Goal: Navigation & Orientation: Find specific page/section

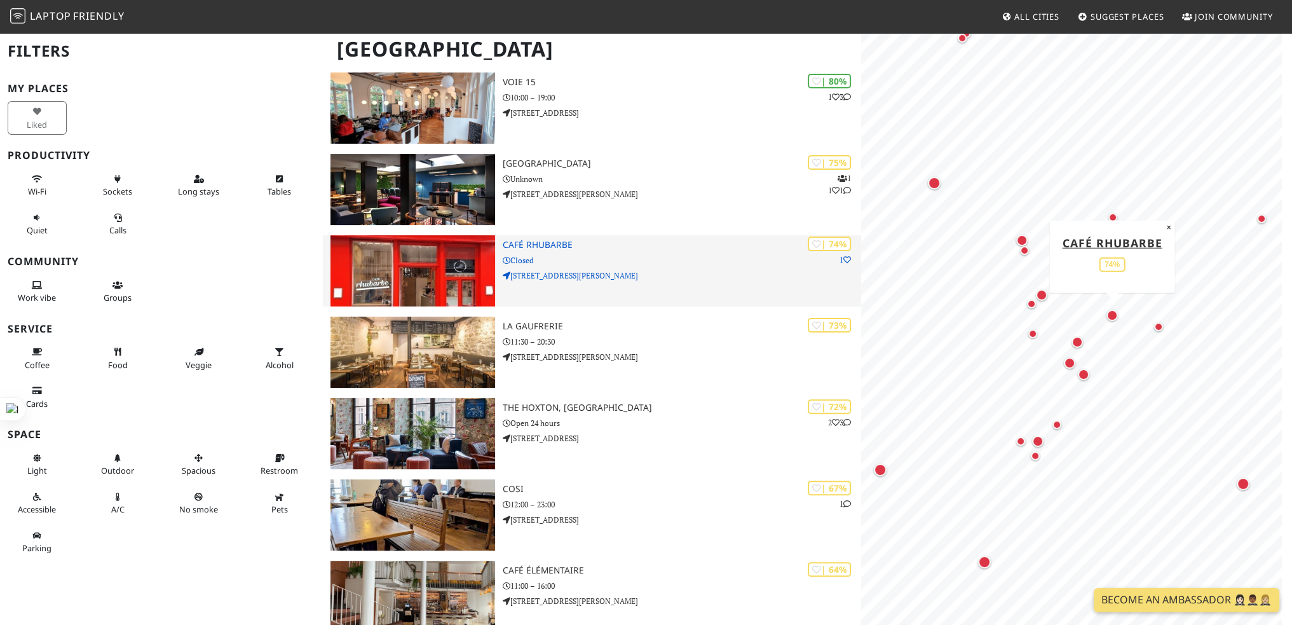
scroll to position [445, 0]
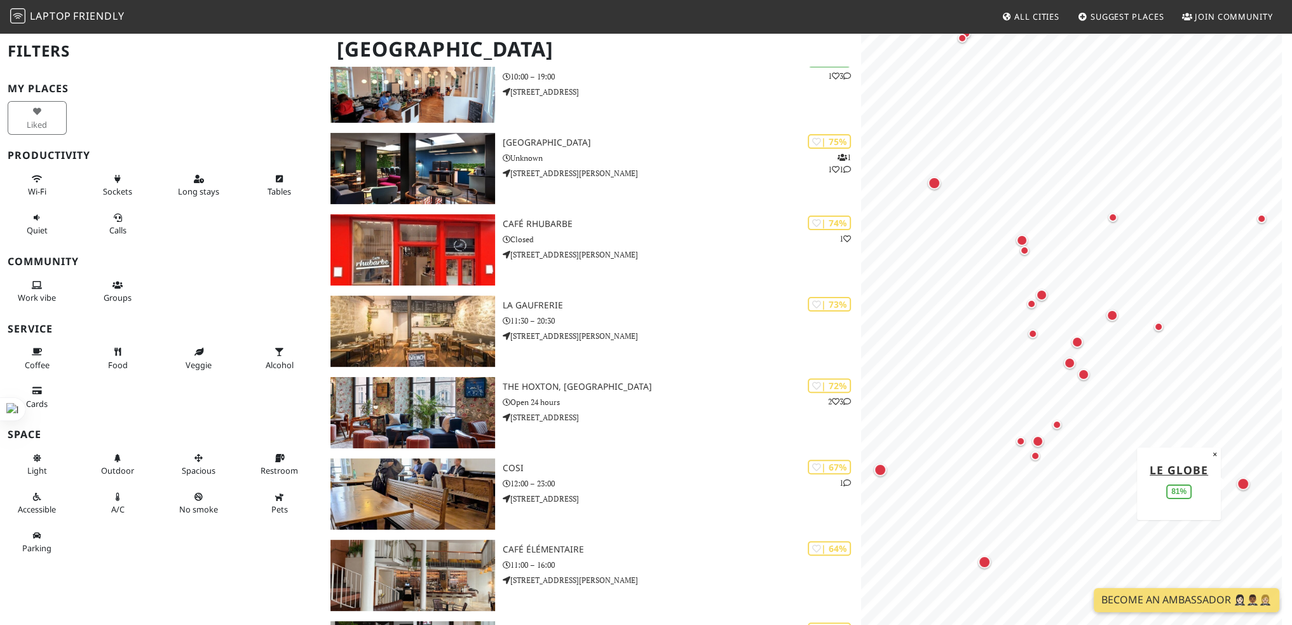
click at [1237, 487] on div "Map marker" at bounding box center [1243, 484] width 18 height 18
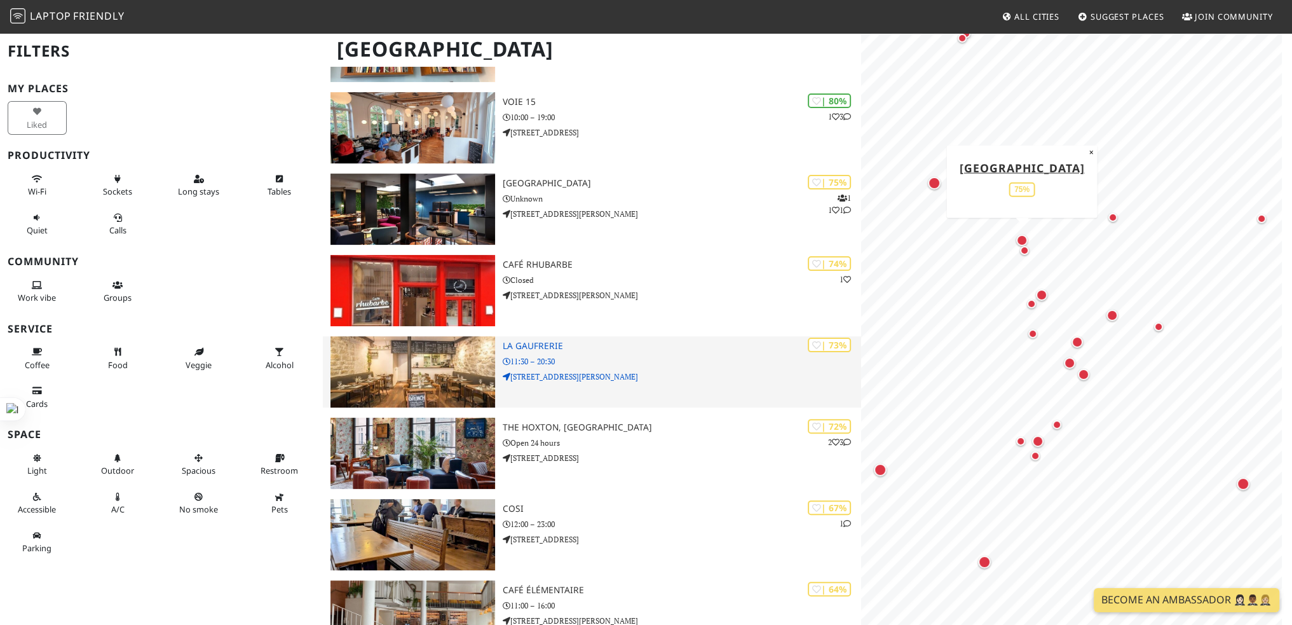
scroll to position [430, 0]
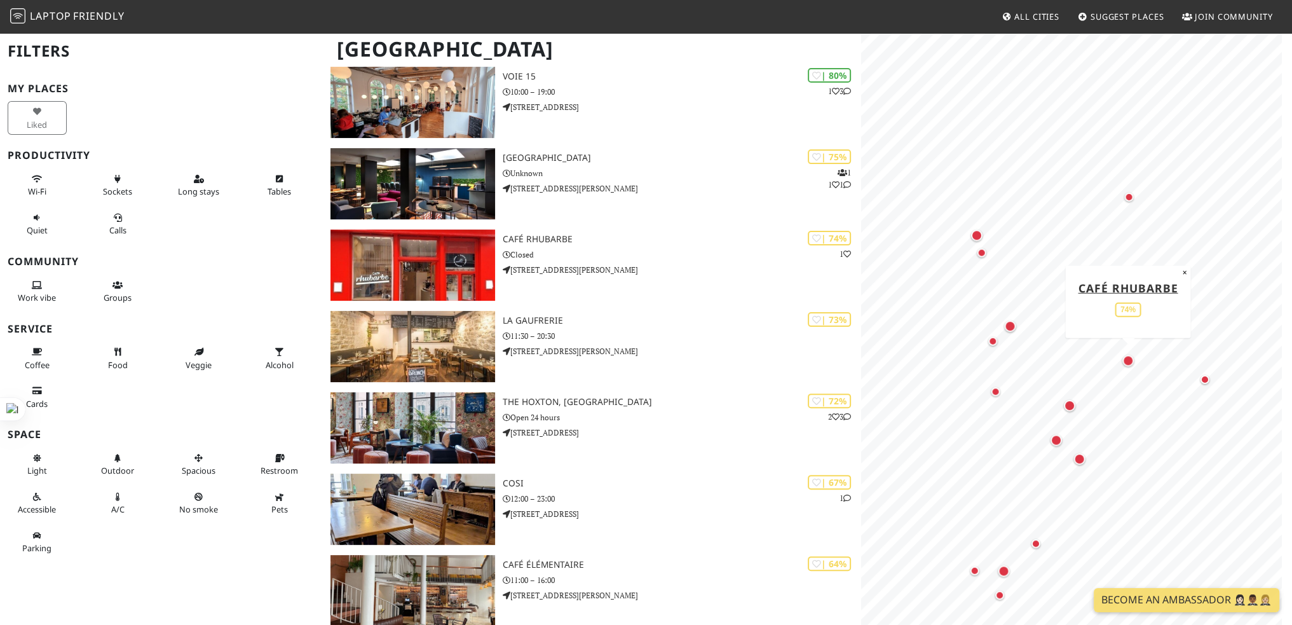
click at [1135, 378] on div "MapLibre | Protomaps © OpenStreetMap Café Rhubarbe 74% ×" at bounding box center [1076, 344] width 431 height 625
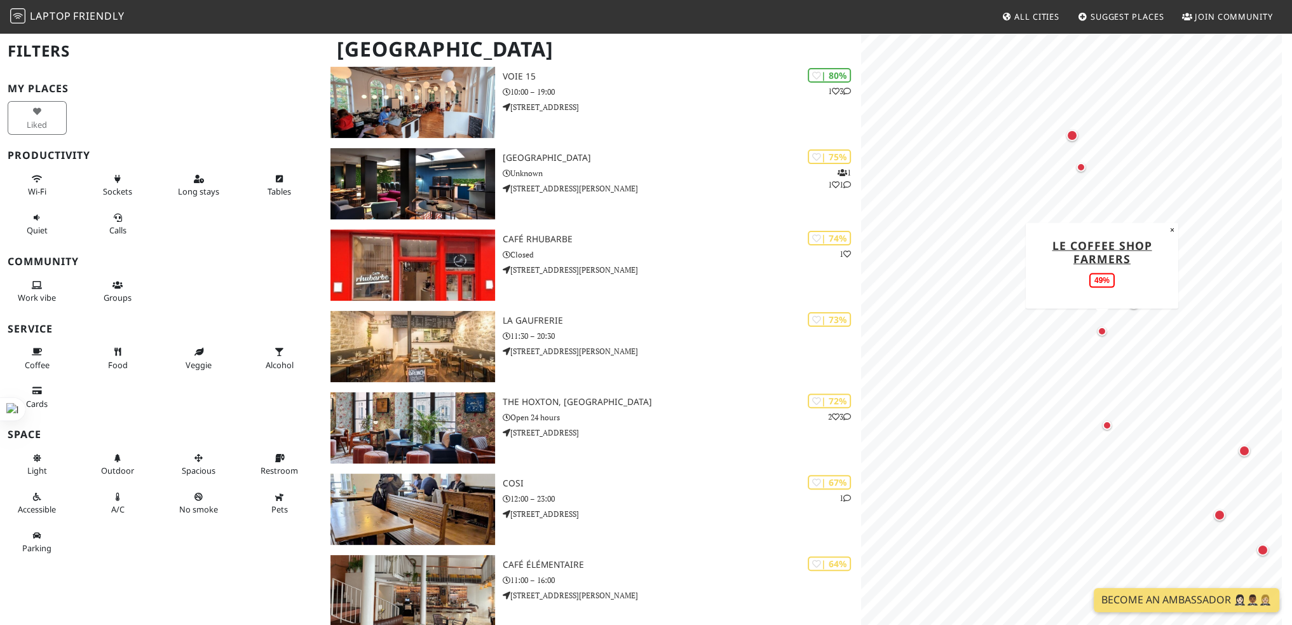
click at [1103, 330] on div "Map marker" at bounding box center [1101, 331] width 9 height 9
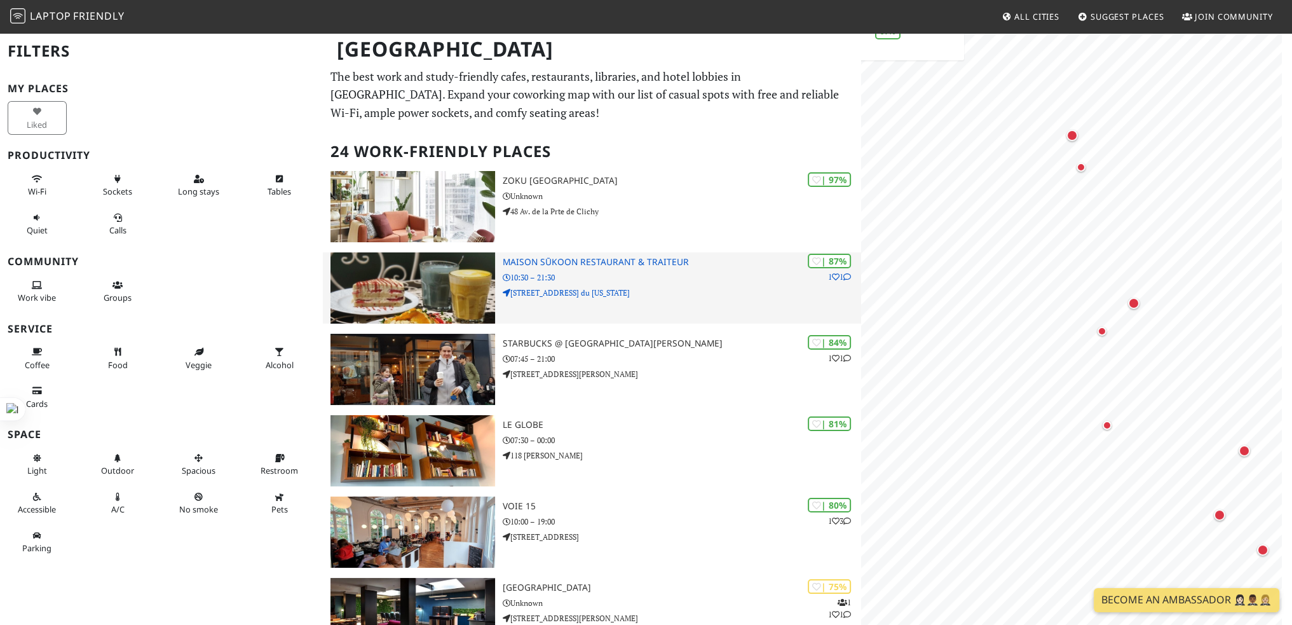
scroll to position [0, 0]
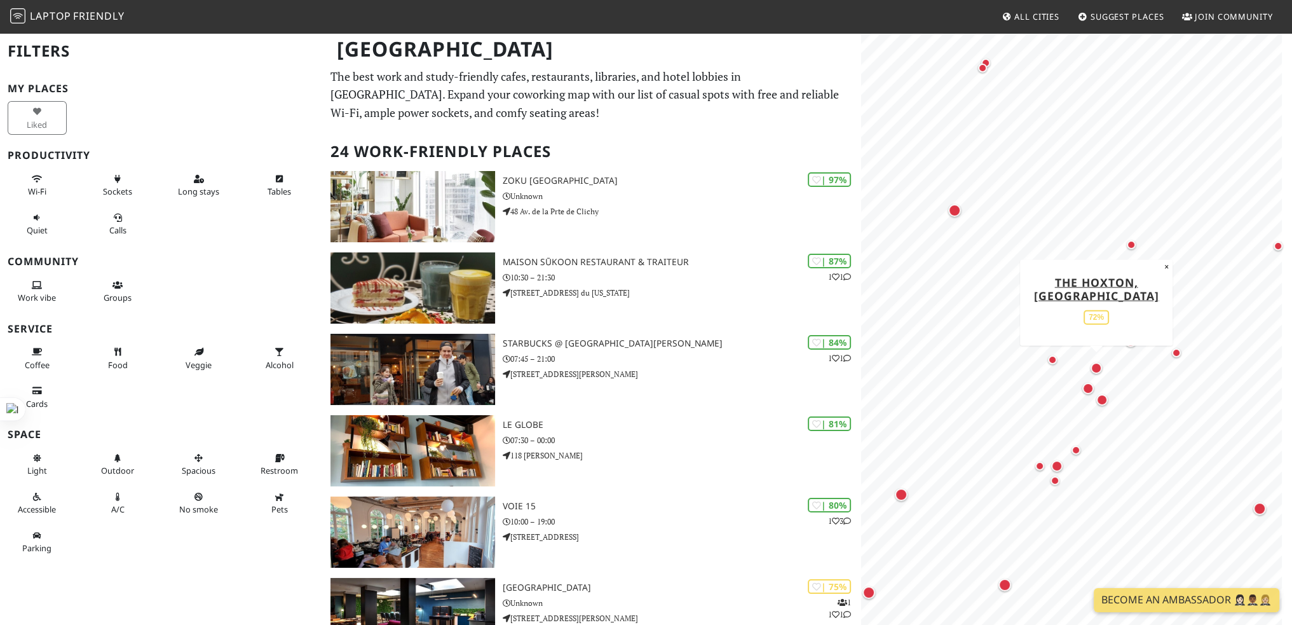
click at [1093, 370] on div "Map marker" at bounding box center [1095, 367] width 11 height 11
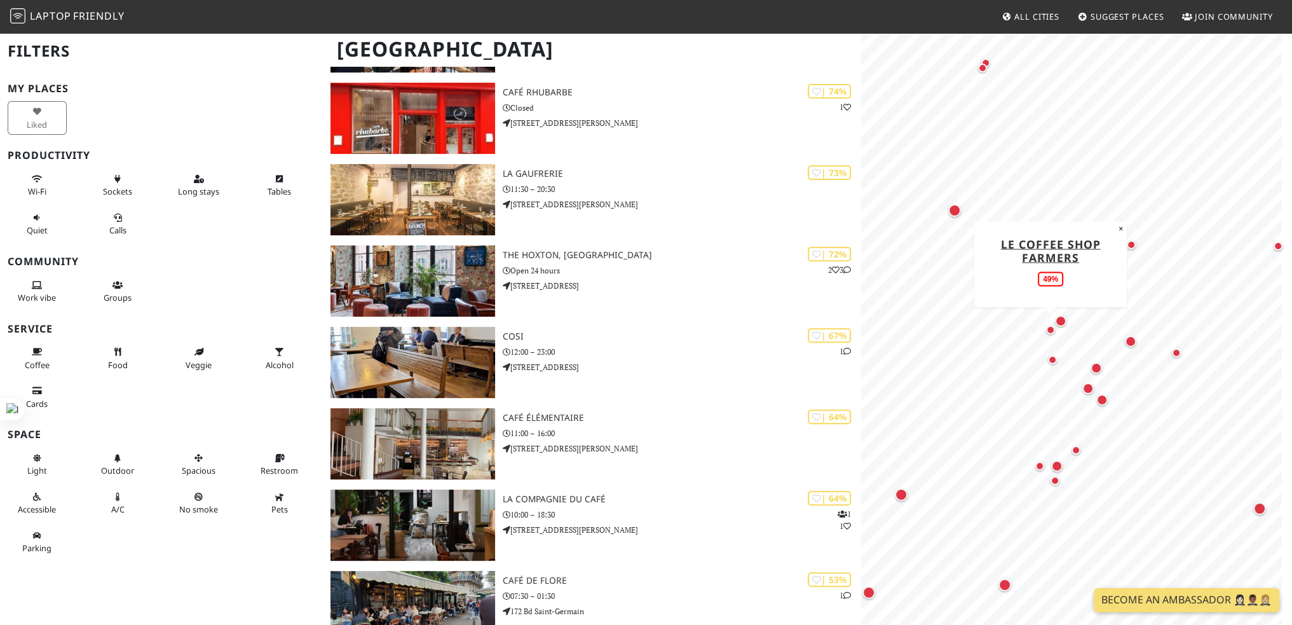
scroll to position [953, 0]
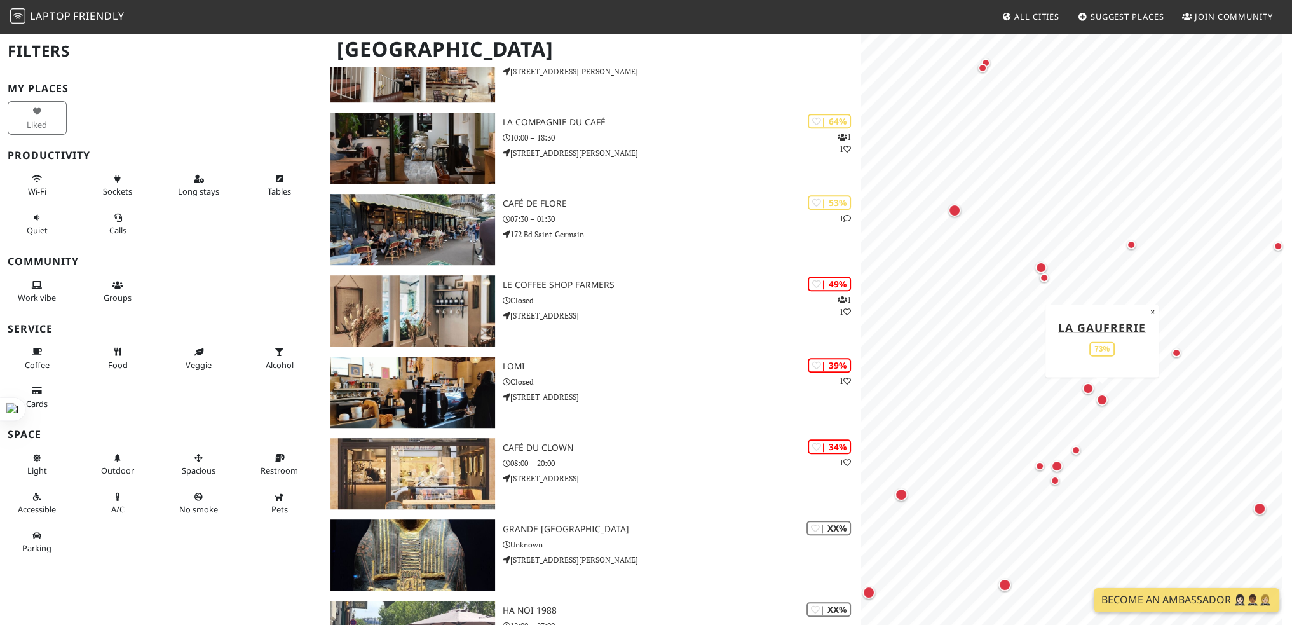
click at [1106, 392] on div "Map marker" at bounding box center [1102, 399] width 17 height 17
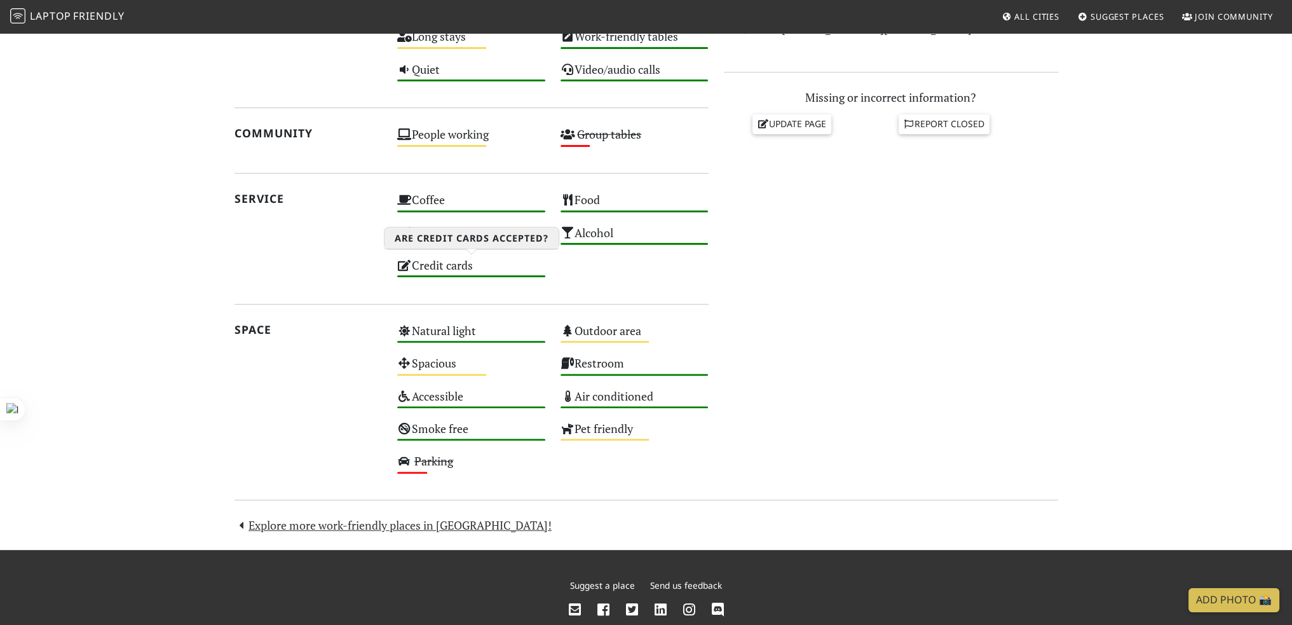
scroll to position [574, 0]
